Goal: Communication & Community: Ask a question

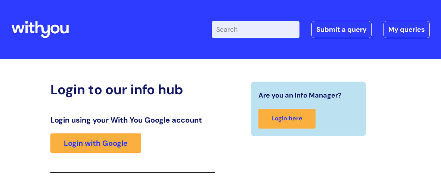
scroll to position [124, 0]
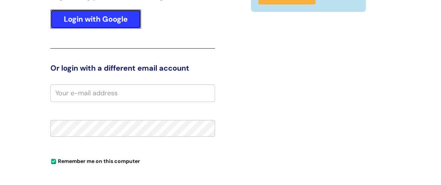
click at [98, 20] on link "Login with Google" at bounding box center [95, 18] width 91 height 19
